Goal: Task Accomplishment & Management: Manage account settings

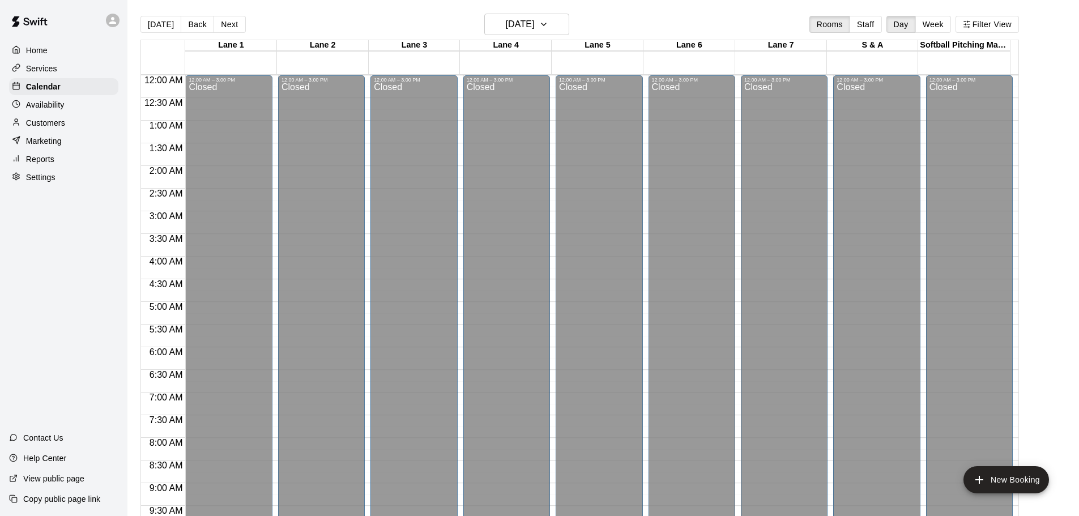
scroll to position [578, 0]
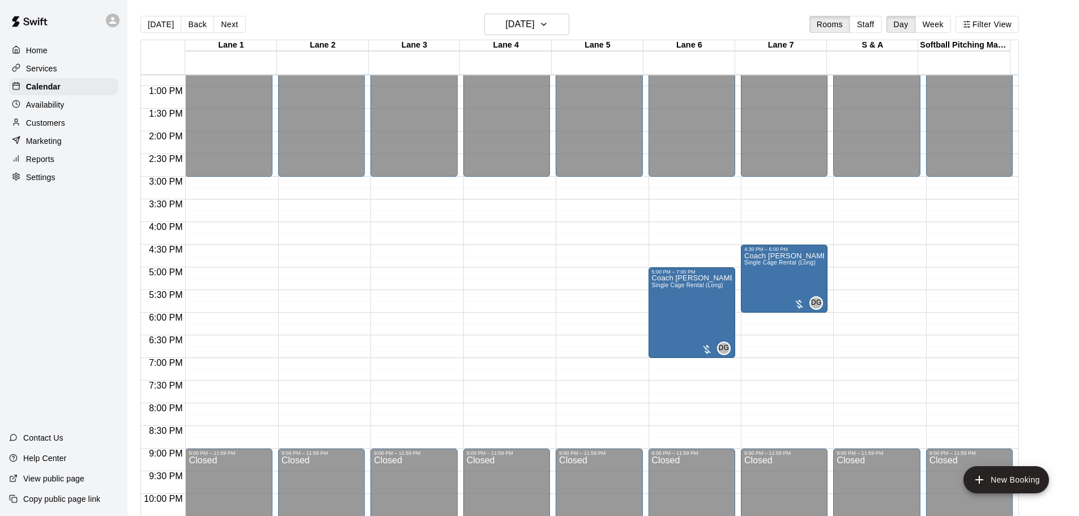
click at [219, 25] on button "Next" at bounding box center [229, 24] width 32 height 17
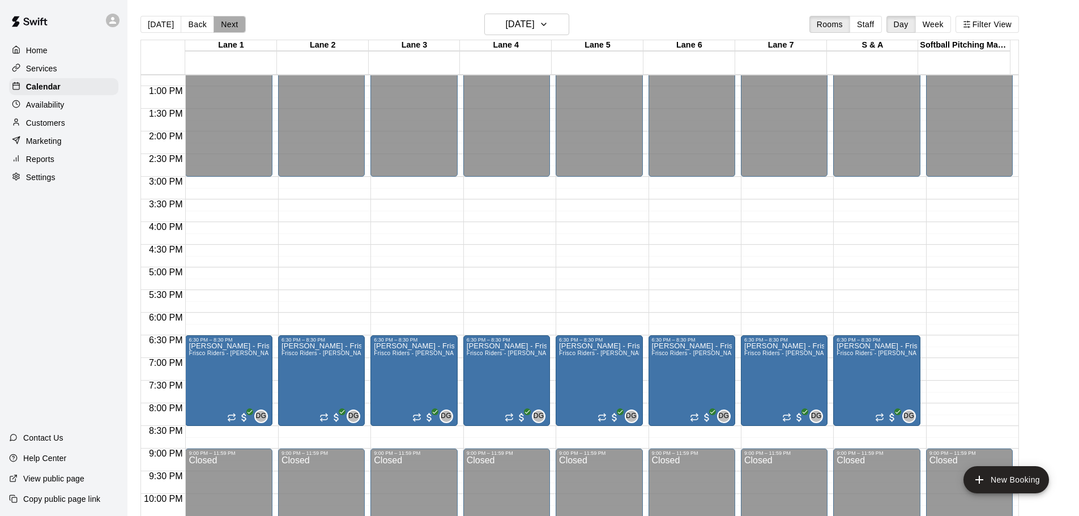
click at [224, 22] on button "Next" at bounding box center [229, 24] width 32 height 17
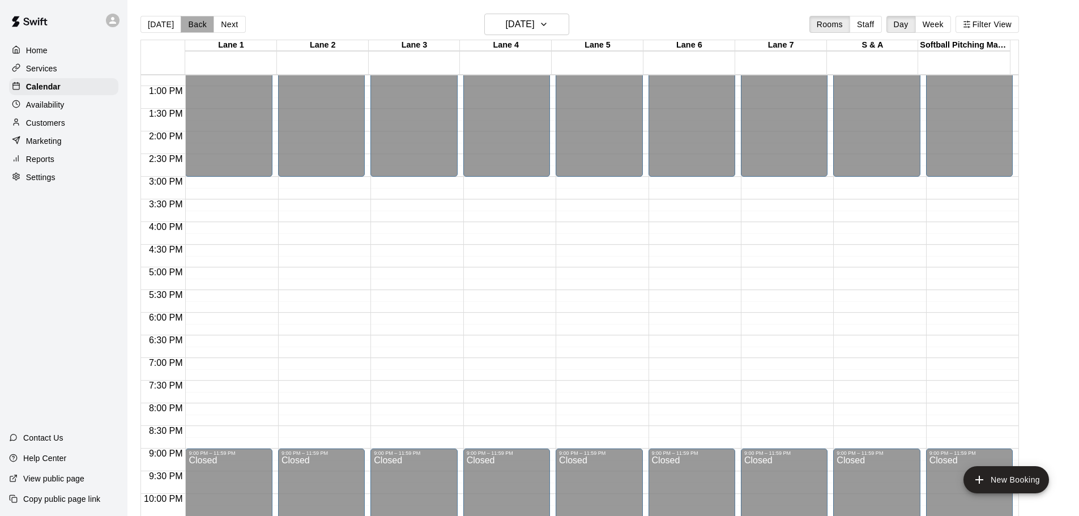
click at [200, 22] on button "Back" at bounding box center [197, 24] width 33 height 17
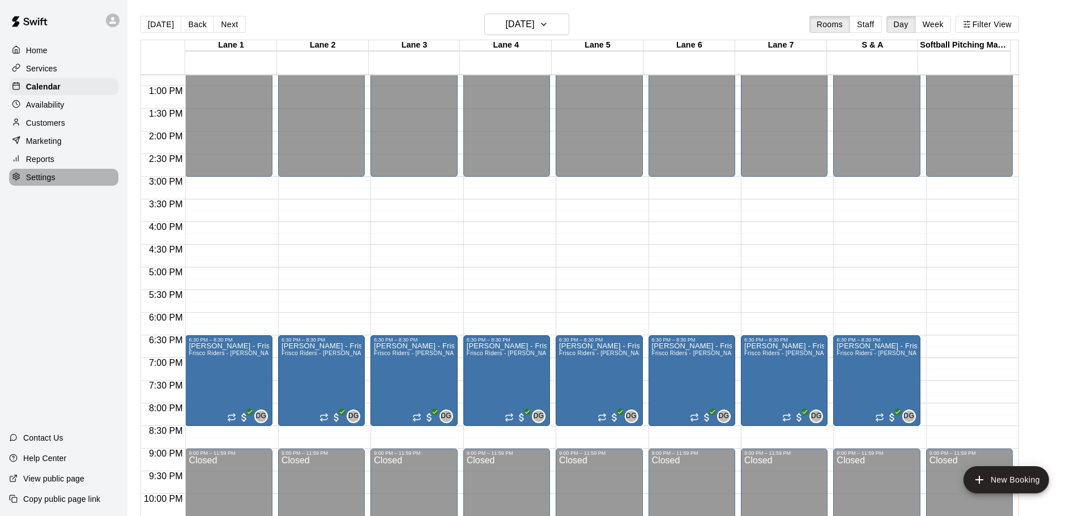
click at [36, 182] on p "Settings" at bounding box center [40, 177] width 29 height 11
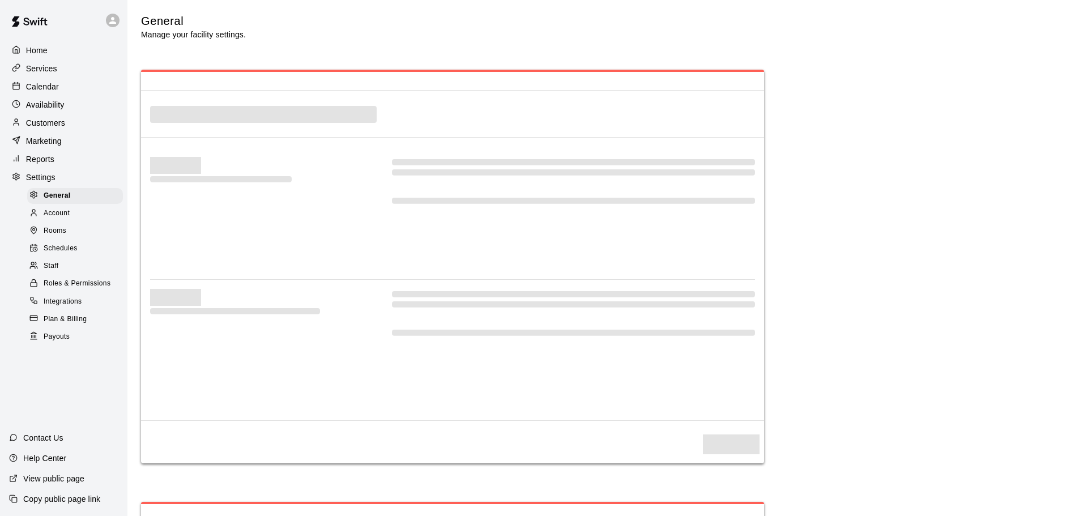
select select "**"
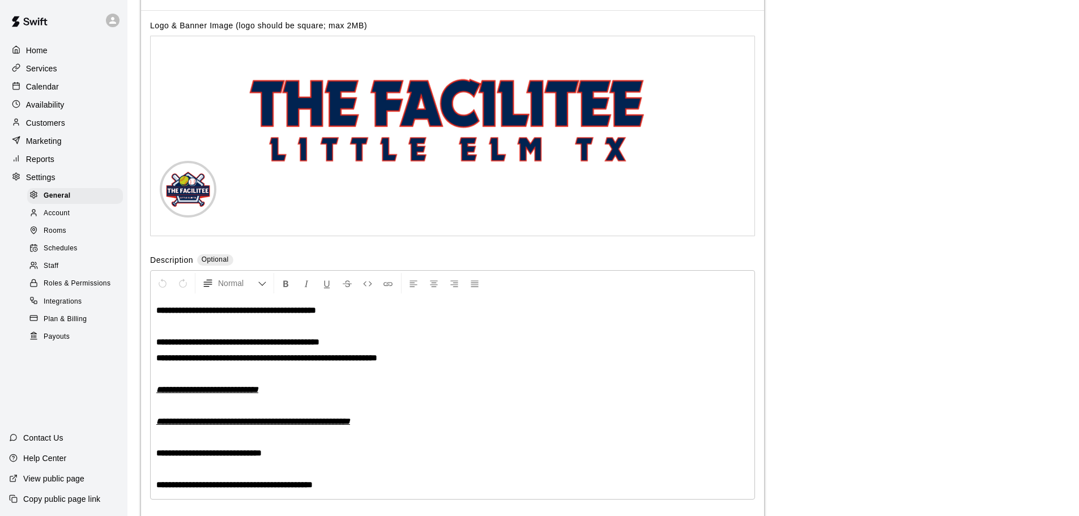
scroll to position [2548, 0]
click at [57, 252] on span "Schedules" at bounding box center [61, 248] width 34 height 11
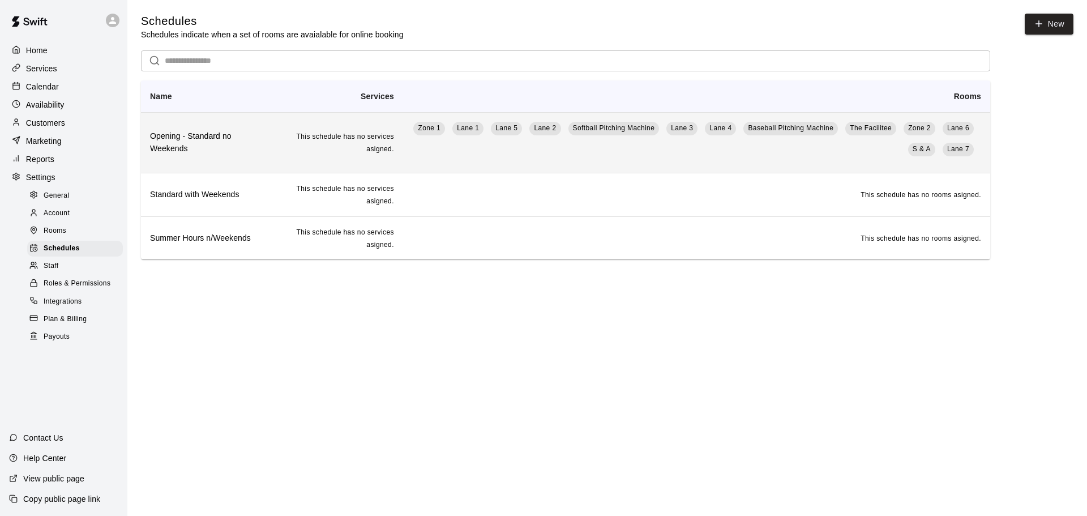
click at [227, 153] on h6 "Opening - Standard no Weekends" at bounding box center [205, 142] width 111 height 25
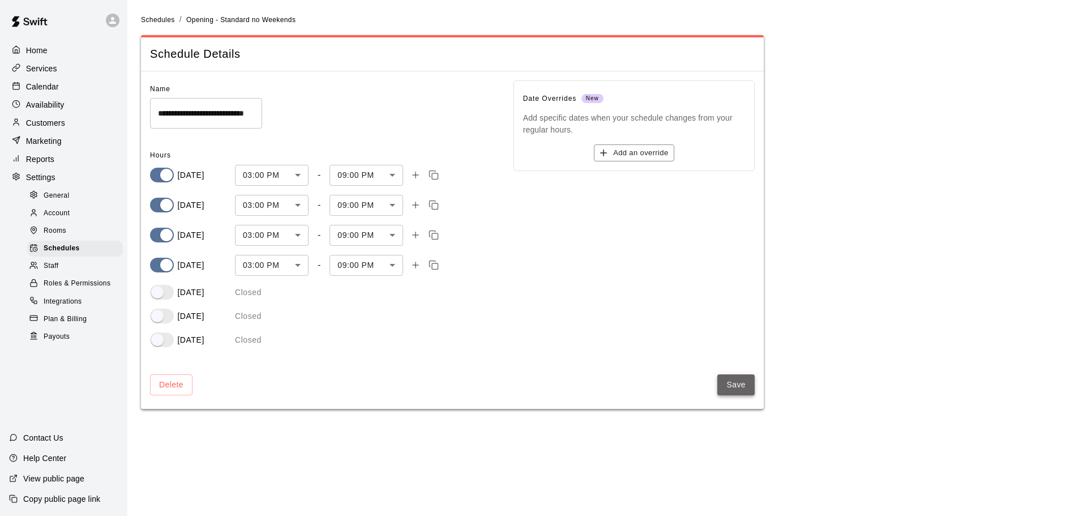
drag, startPoint x: 727, startPoint y: 377, endPoint x: 449, endPoint y: 365, distance: 278.3
click at [727, 377] on button "Save" at bounding box center [735, 384] width 37 height 21
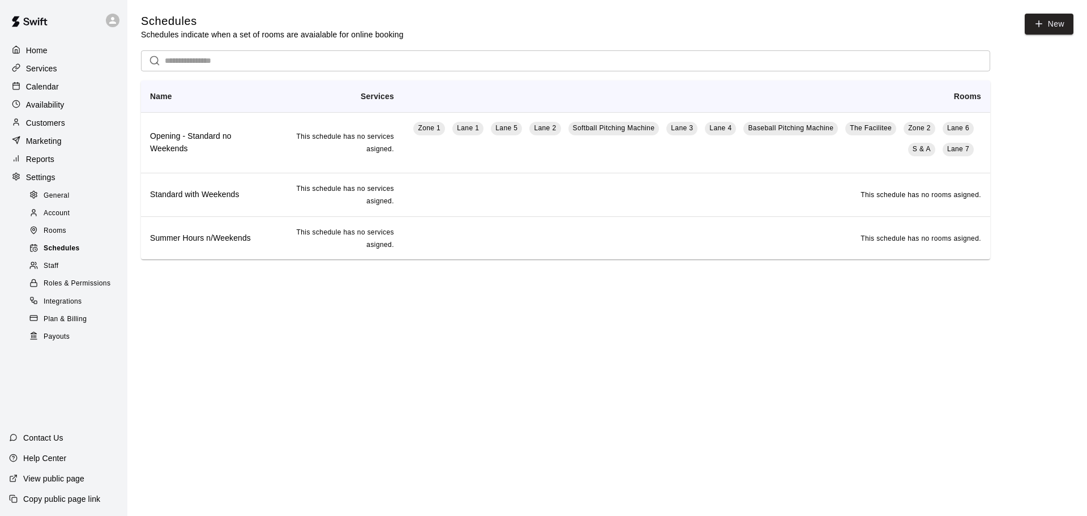
click at [66, 254] on span "Schedules" at bounding box center [62, 248] width 36 height 11
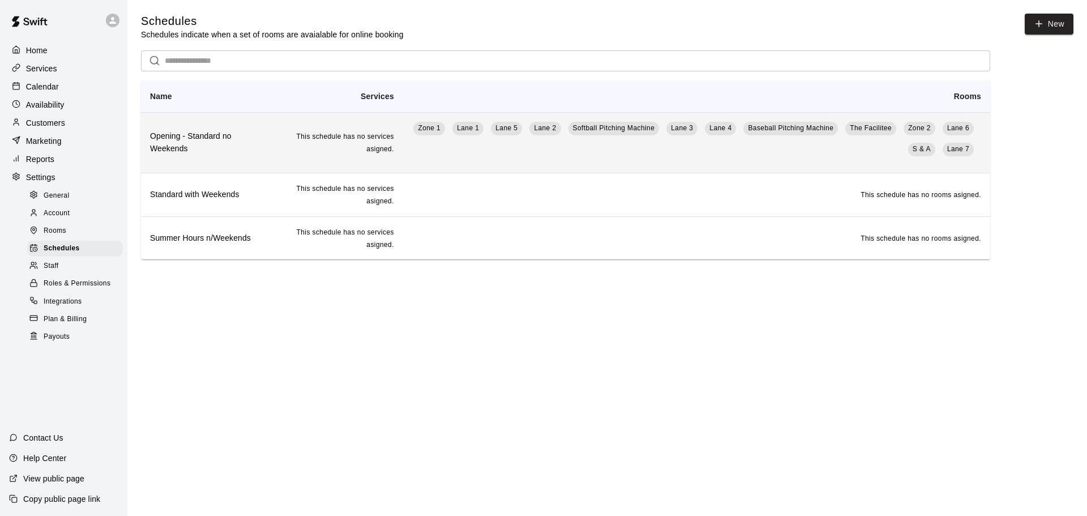
click at [236, 159] on th "Opening - Standard no Weekends" at bounding box center [205, 142] width 129 height 61
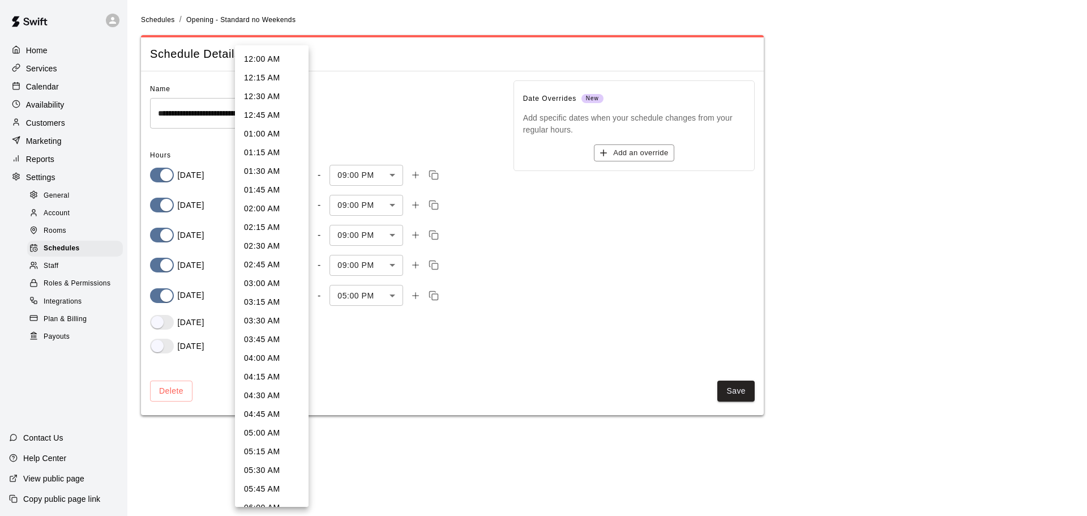
click at [302, 294] on body "**********" at bounding box center [543, 214] width 1087 height 429
click at [277, 297] on li "03:00 PM" at bounding box center [272, 297] width 74 height 19
type input "***"
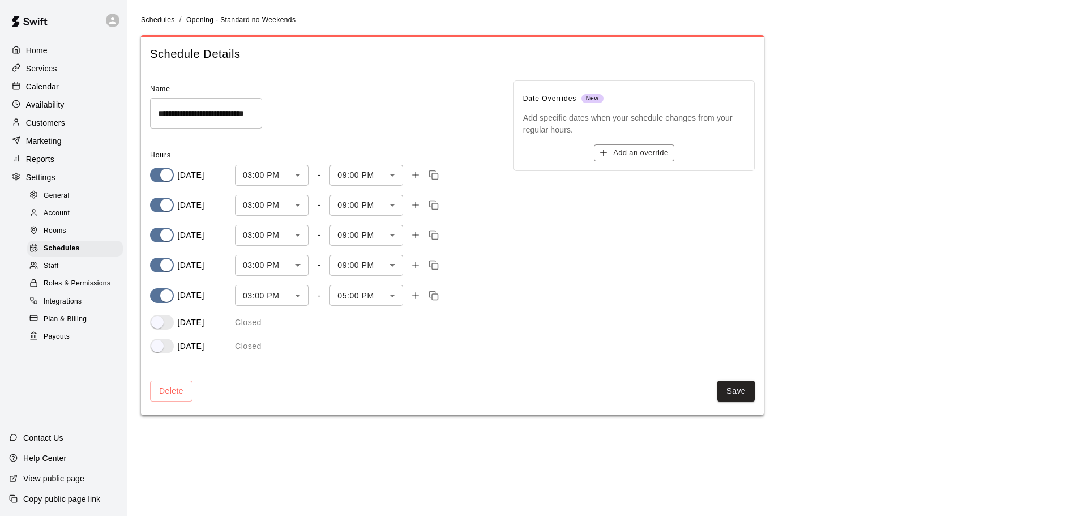
drag, startPoint x: 728, startPoint y: 387, endPoint x: 604, endPoint y: 389, distance: 124.6
click at [604, 389] on div "Delete Save" at bounding box center [452, 391] width 605 height 21
click at [740, 391] on button "Save" at bounding box center [735, 391] width 37 height 21
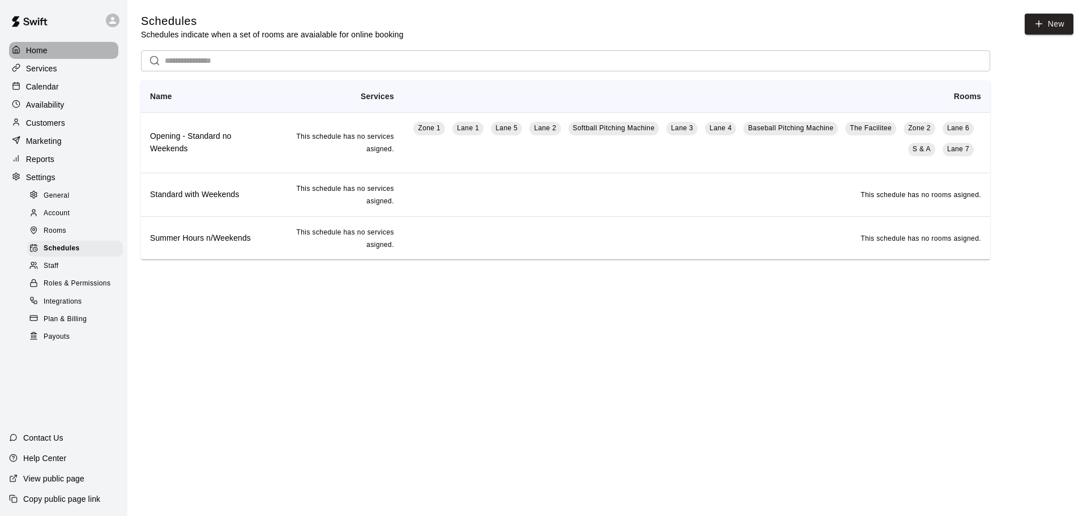
click at [38, 53] on p "Home" at bounding box center [37, 50] width 22 height 11
